Goal: Transaction & Acquisition: Purchase product/service

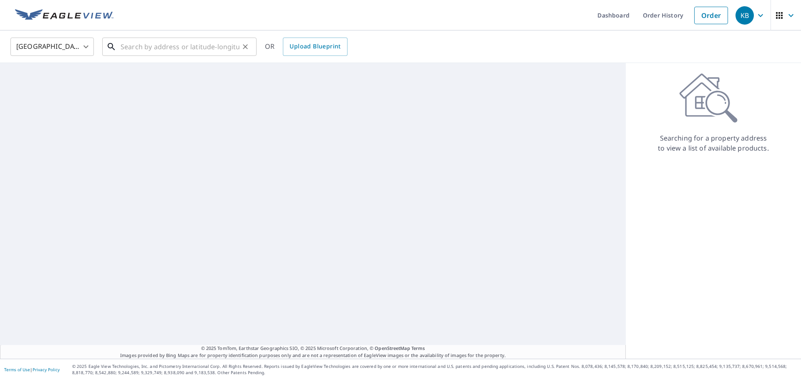
click at [140, 46] on input "text" at bounding box center [180, 46] width 119 height 23
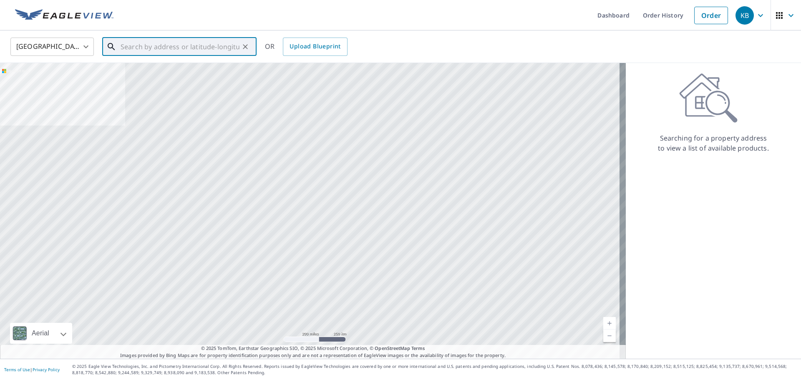
paste input "[STREET_ADDRESS][PERSON_NAME]"
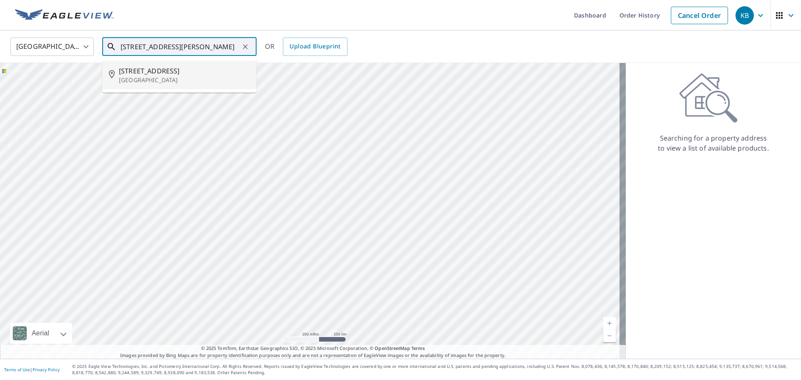
click at [162, 78] on p "[GEOGRAPHIC_DATA]" at bounding box center [184, 80] width 131 height 8
type input "[STREET_ADDRESS][PERSON_NAME]"
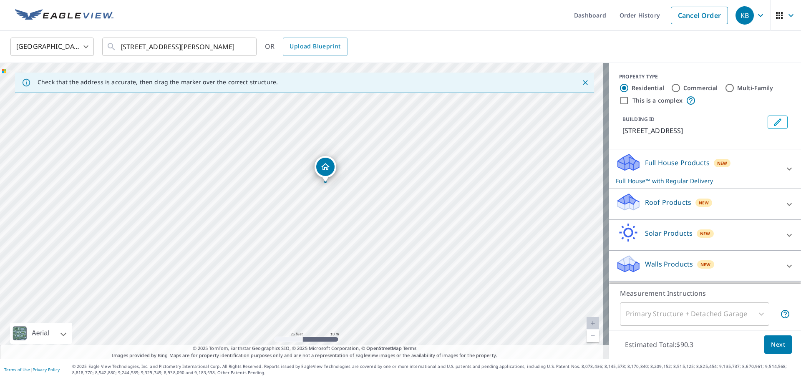
click at [678, 210] on div "Roof Products New" at bounding box center [698, 204] width 164 height 24
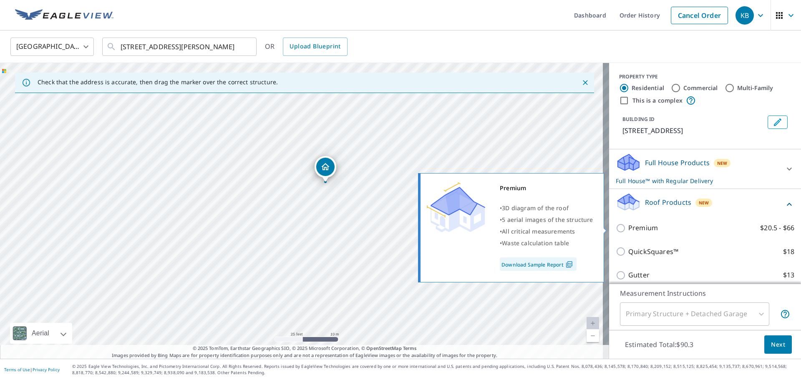
click at [649, 227] on p "Premium" at bounding box center [644, 228] width 30 height 10
click at [629, 227] on input "Premium $20.5 - $66" at bounding box center [622, 228] width 13 height 10
checkbox input "true"
checkbox input "false"
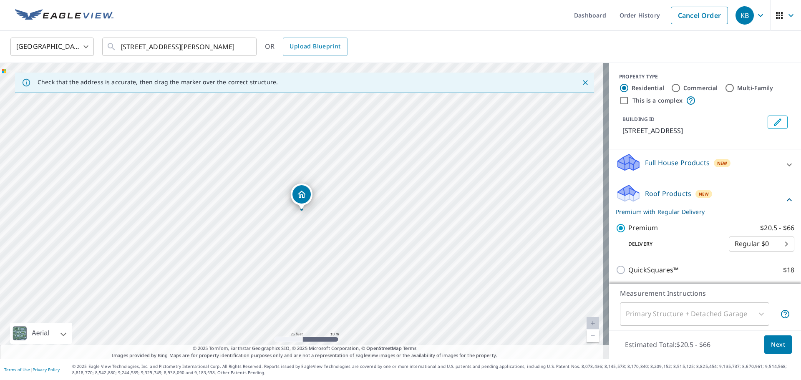
click at [788, 350] on div "Estimated Total: $20.5 - $66 Next" at bounding box center [705, 344] width 192 height 29
click at [786, 350] on div "Estimated Total: $20.5 - $66 Next" at bounding box center [705, 344] width 192 height 29
click at [771, 349] on span "Next" at bounding box center [778, 345] width 14 height 10
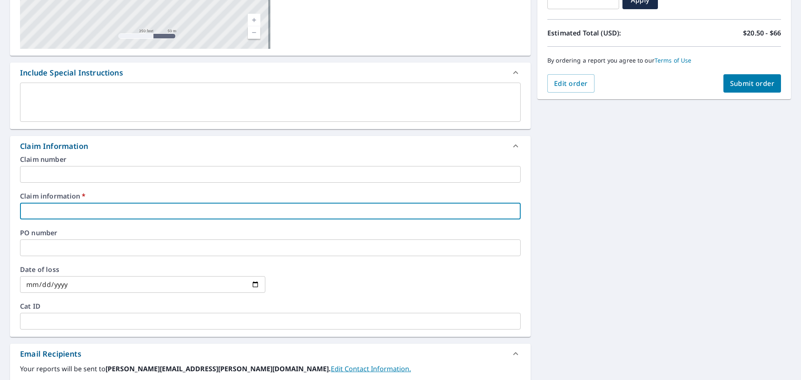
click at [114, 205] on input "text" at bounding box center [270, 211] width 501 height 17
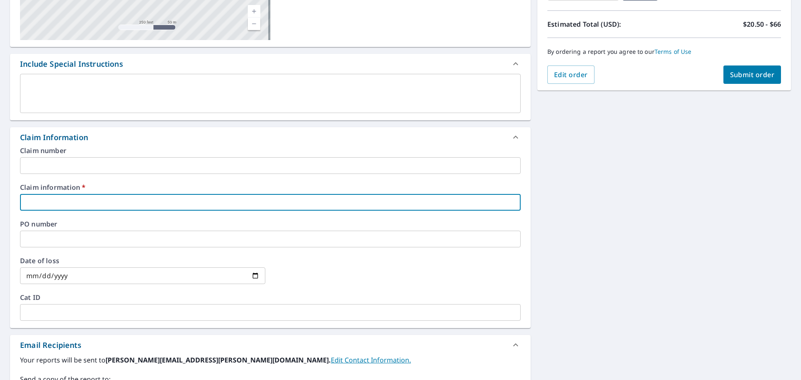
scroll to position [177, 0]
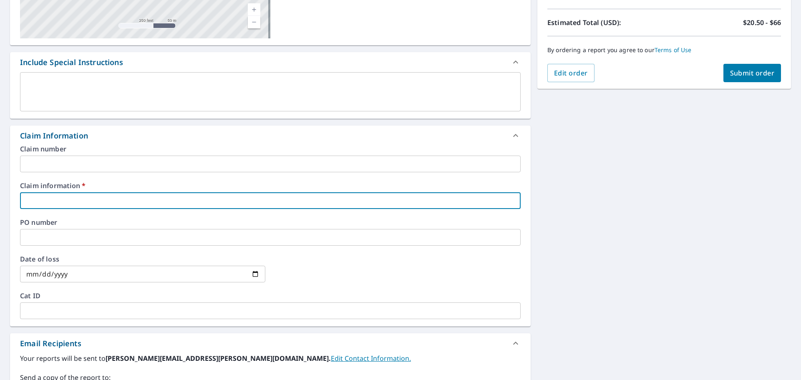
type input "4"
checkbox input "true"
type input "45"
checkbox input "true"
type input "456"
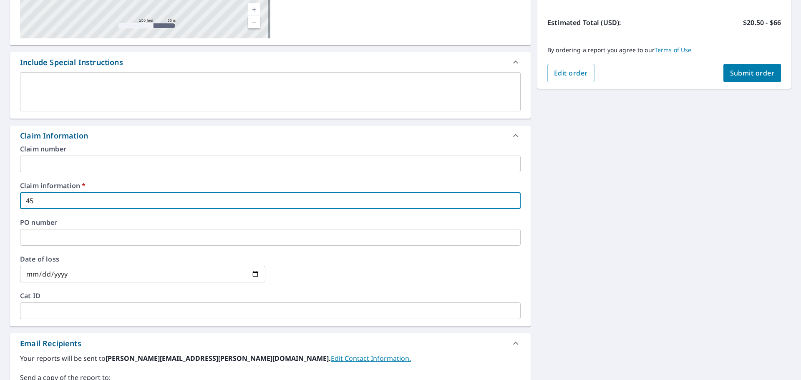
checkbox input "true"
type input "4564"
checkbox input "true"
type input "45642"
checkbox input "true"
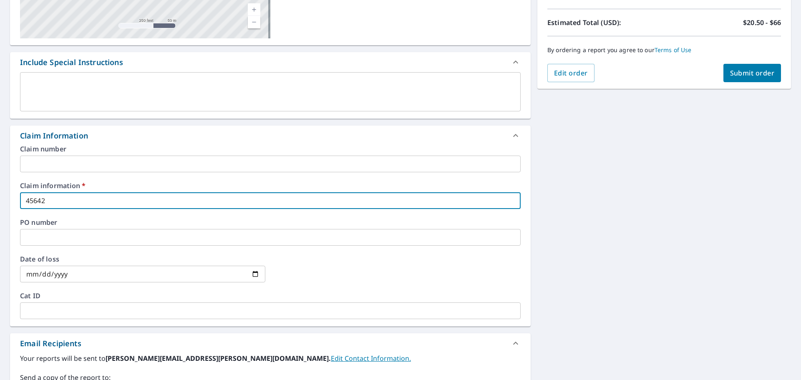
type input "456428"
checkbox input "true"
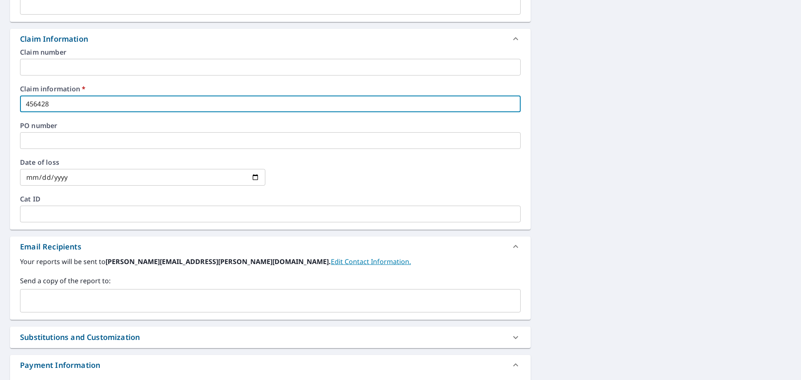
scroll to position [354, 0]
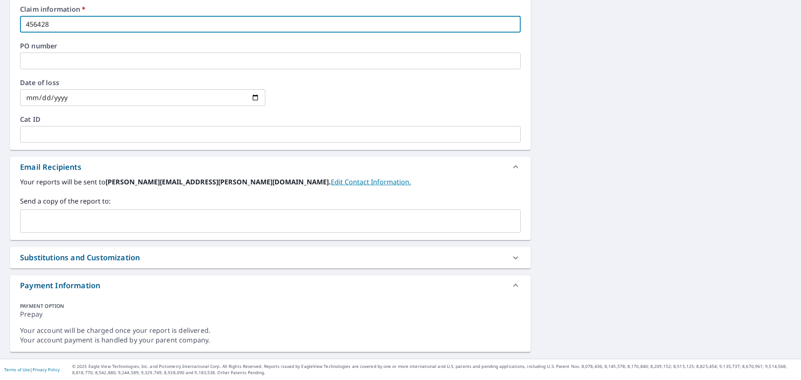
type input "456428"
click at [72, 228] on input "text" at bounding box center [264, 221] width 481 height 16
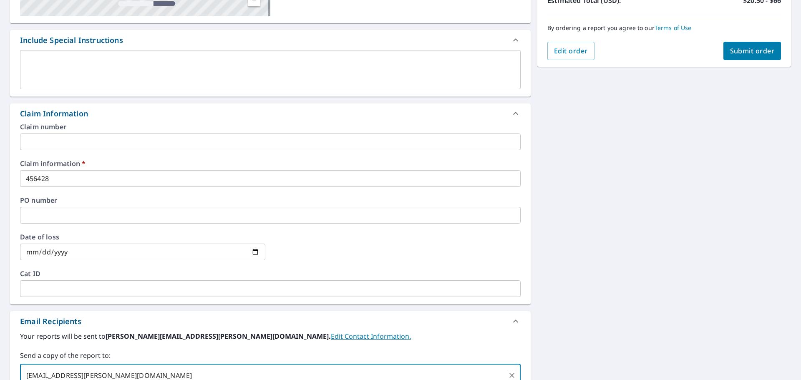
scroll to position [83, 0]
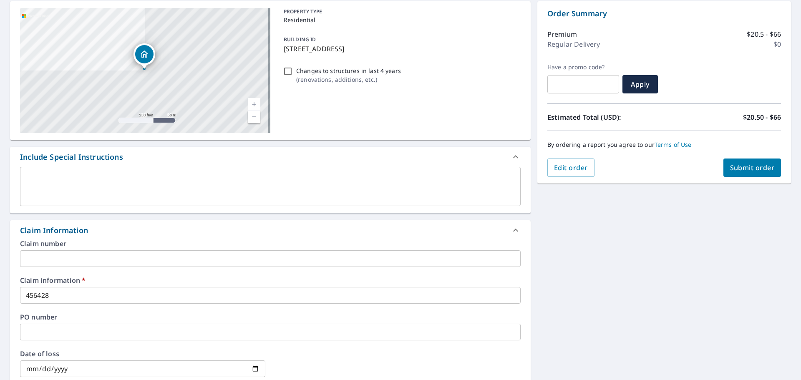
type input "[EMAIL_ADDRESS][PERSON_NAME][DOMAIN_NAME]"
click at [768, 171] on span "Submit order" at bounding box center [752, 167] width 45 height 9
checkbox input "true"
